Goal: Find contact information: Find contact information

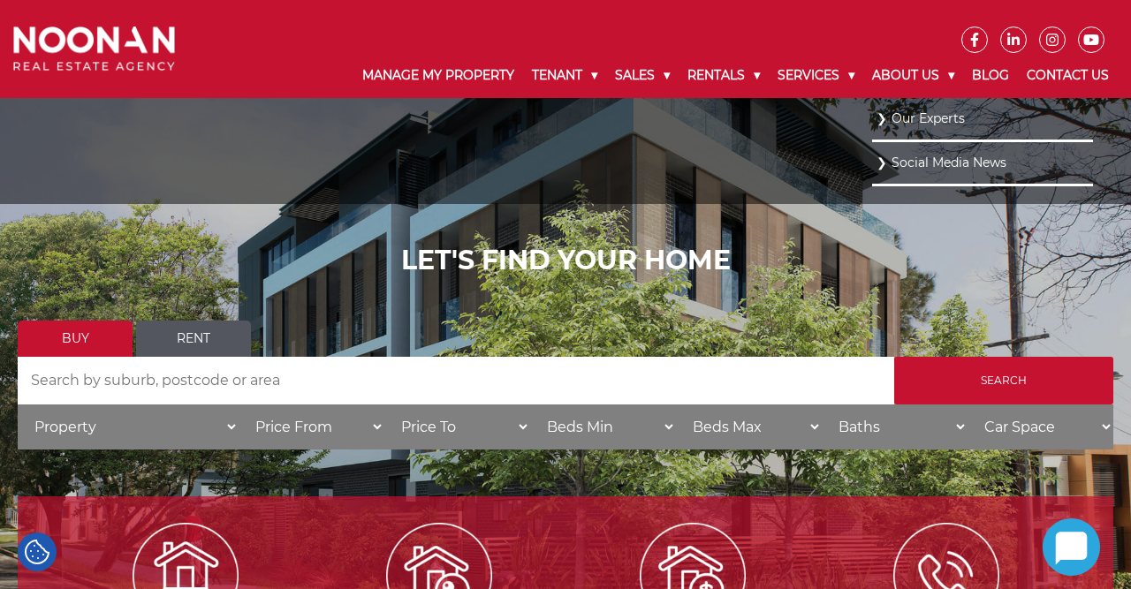
click at [919, 122] on link "Our Experts" at bounding box center [983, 119] width 212 height 24
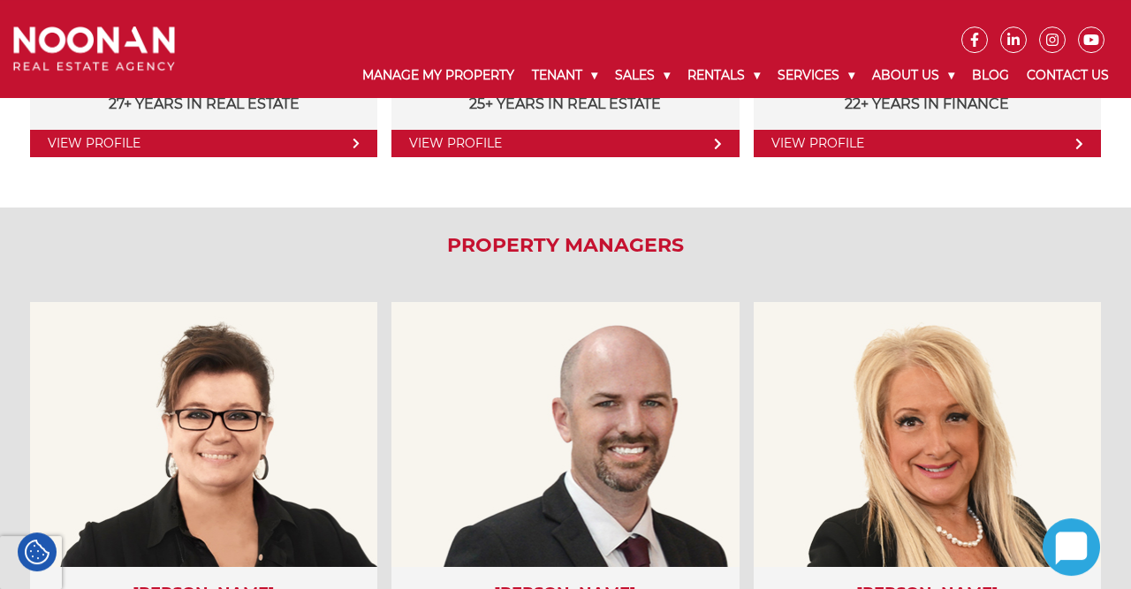
scroll to position [919, 0]
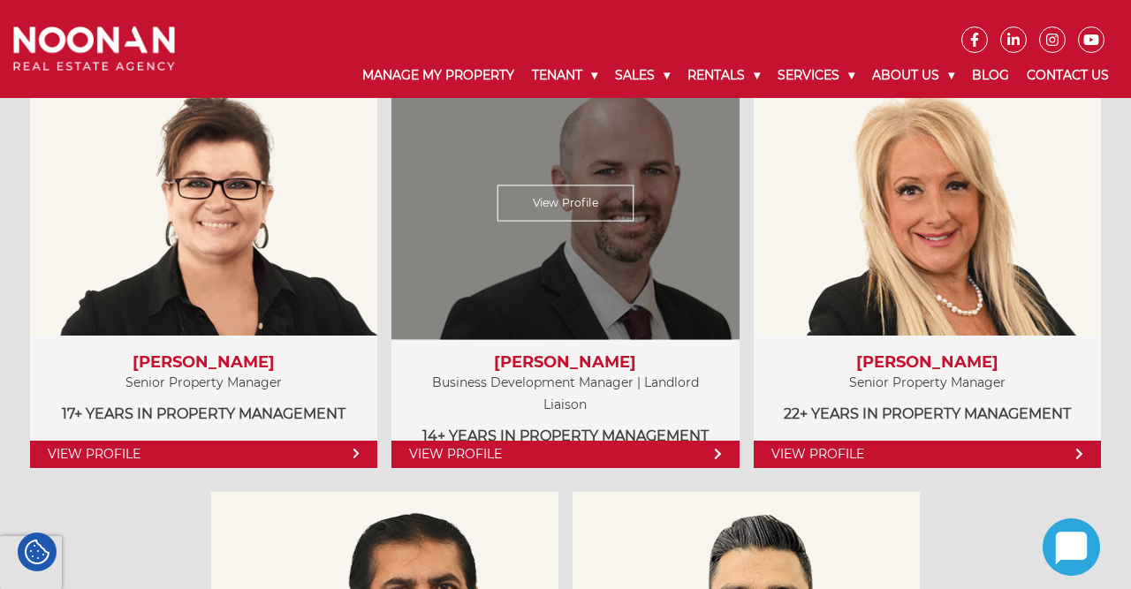
click at [508, 461] on link "View Profile" at bounding box center [564, 454] width 347 height 27
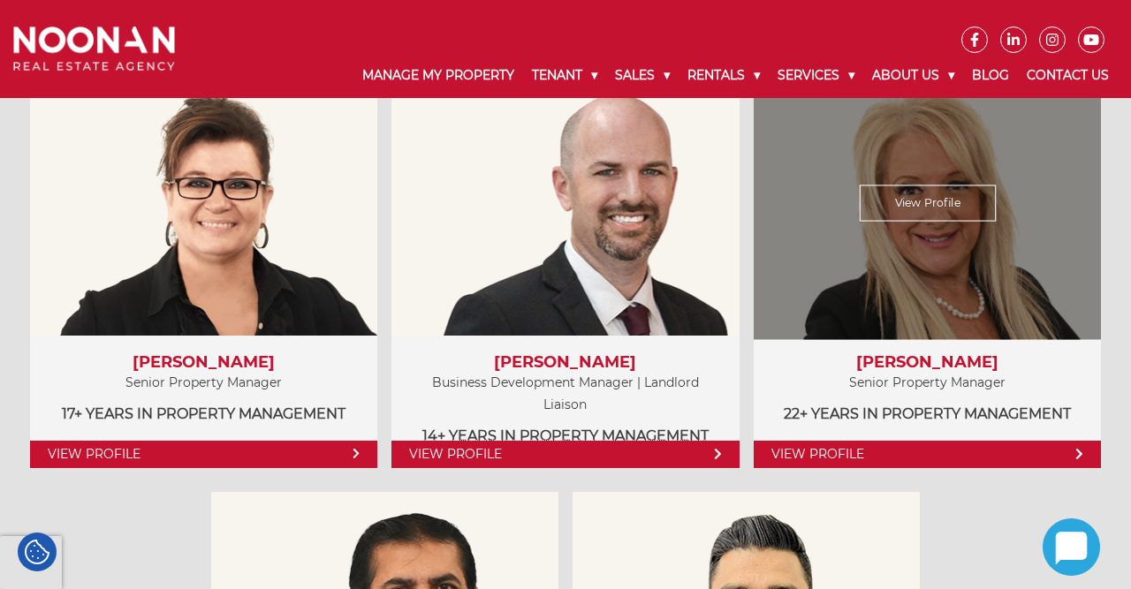
scroll to position [368, 0]
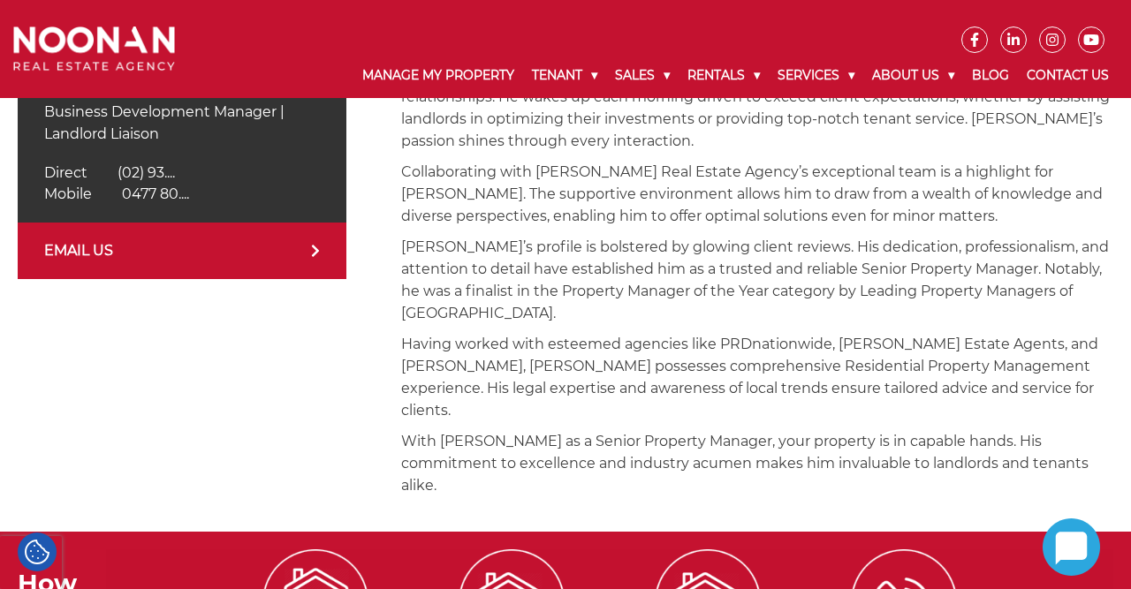
scroll to position [551, 0]
click at [98, 247] on link "EMAIL US" at bounding box center [182, 251] width 329 height 57
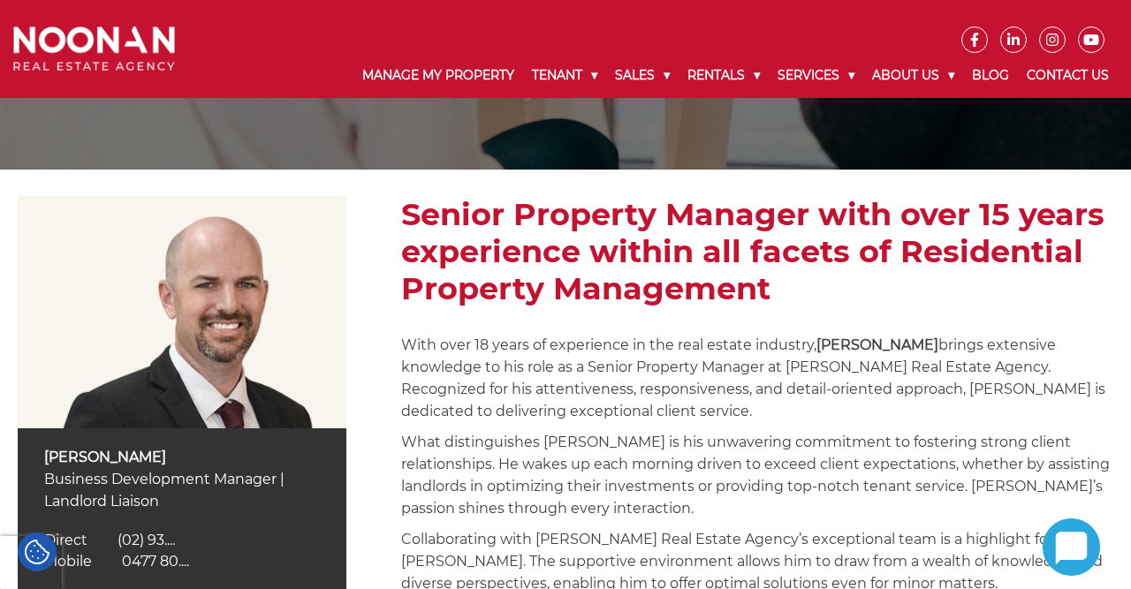
scroll to position [368, 0]
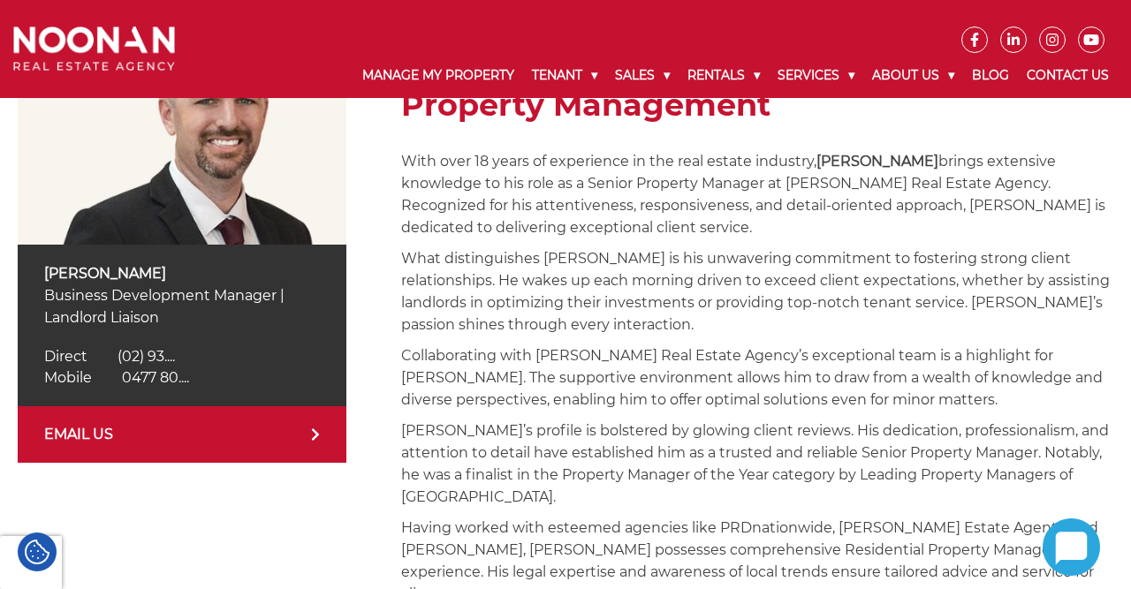
click at [103, 445] on link "EMAIL US" at bounding box center [182, 434] width 329 height 57
